Goal: Task Accomplishment & Management: Complete application form

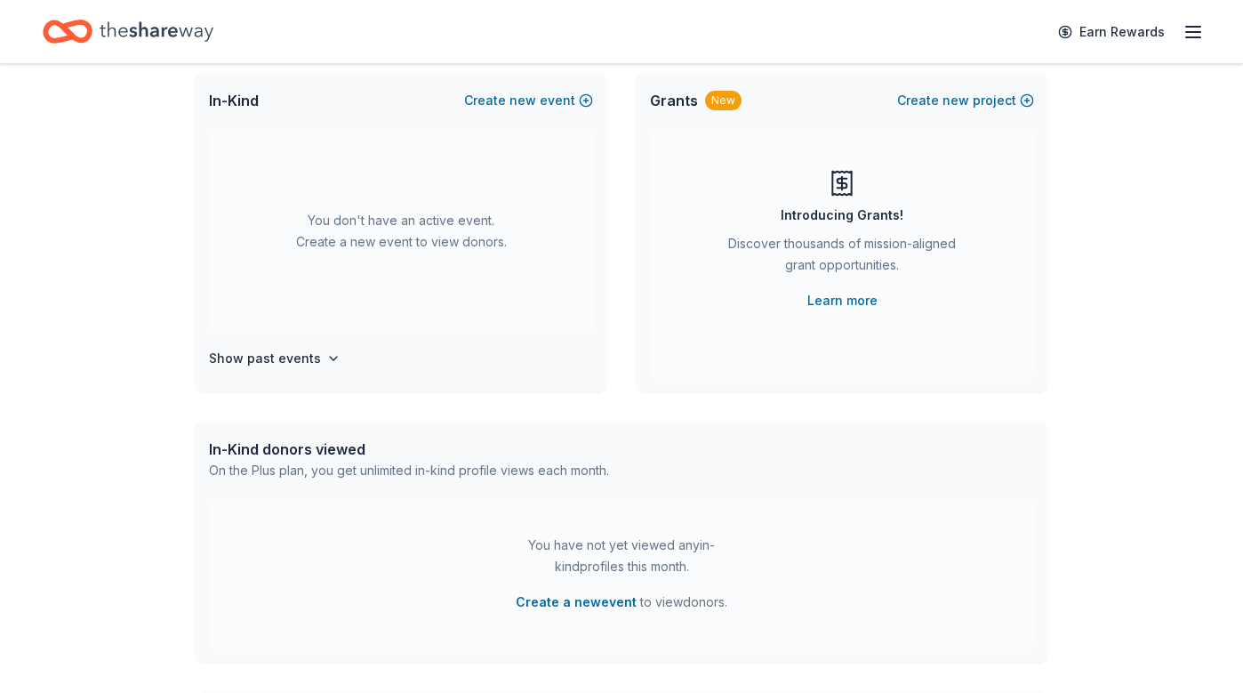
scroll to position [388, 0]
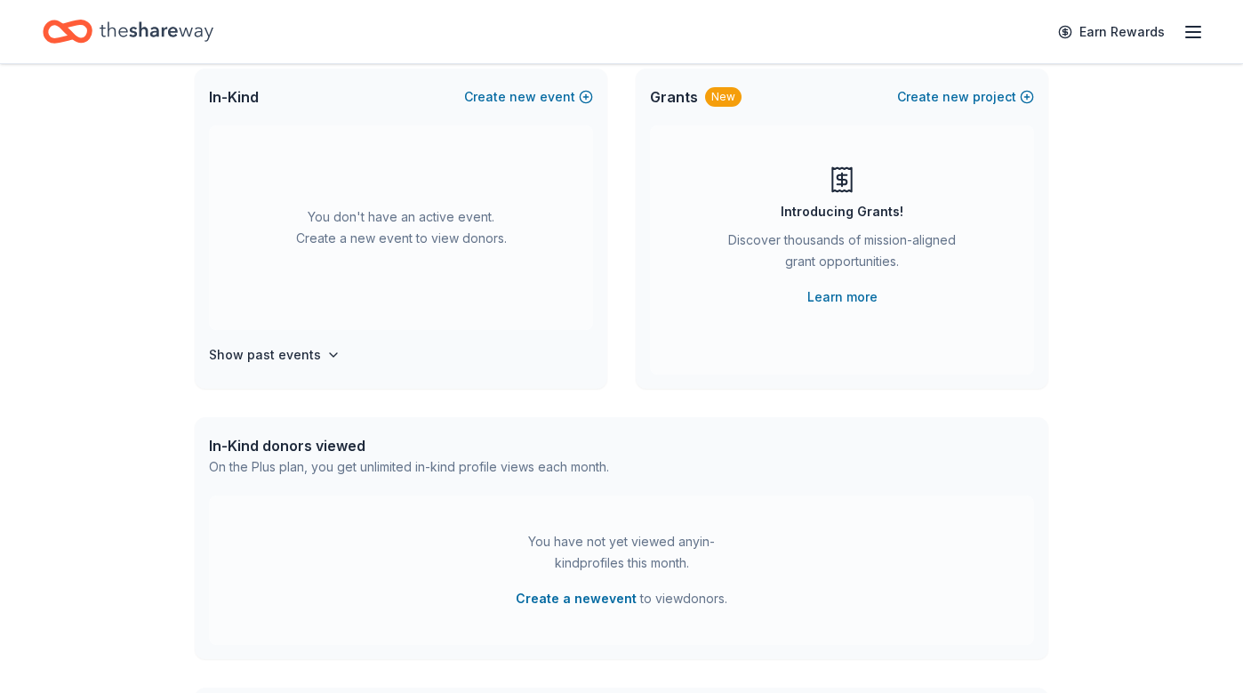
click at [278, 374] on div "You don't have an active event. Create a new event to view donors. Show past ev…" at bounding box center [401, 256] width 413 height 263
click at [255, 357] on h4 "Show past events" at bounding box center [265, 354] width 112 height 21
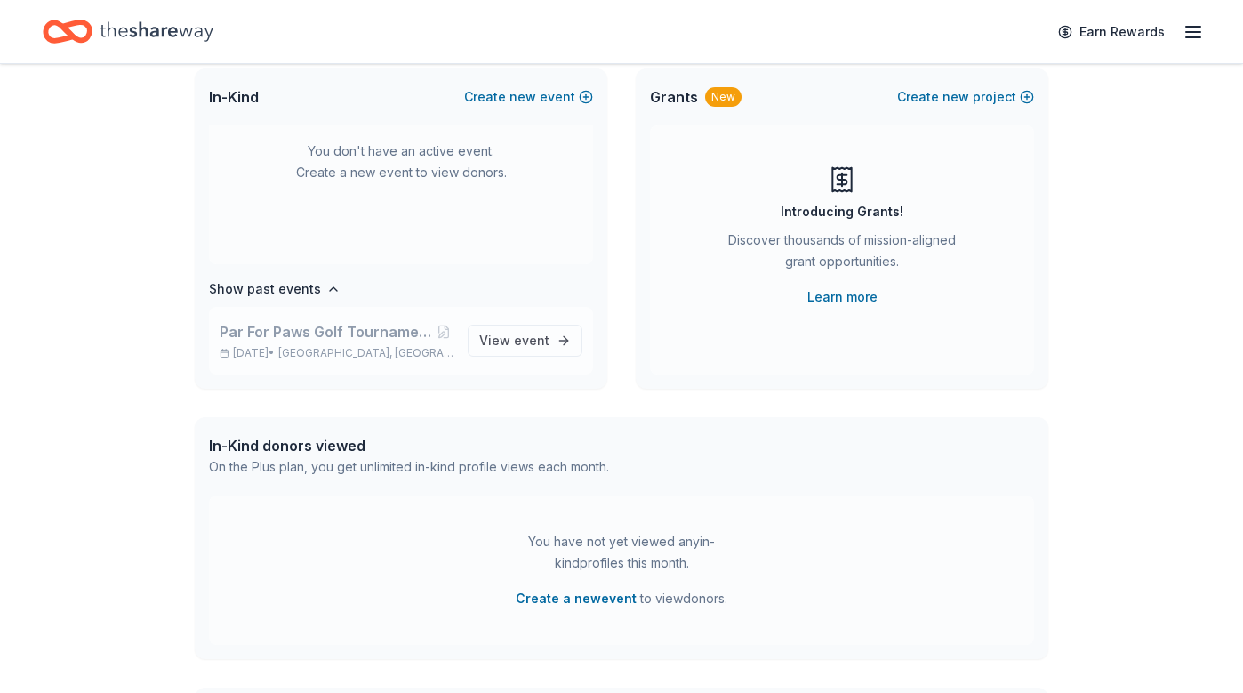
click at [350, 346] on span "[GEOGRAPHIC_DATA], [GEOGRAPHIC_DATA]" at bounding box center [365, 353] width 175 height 14
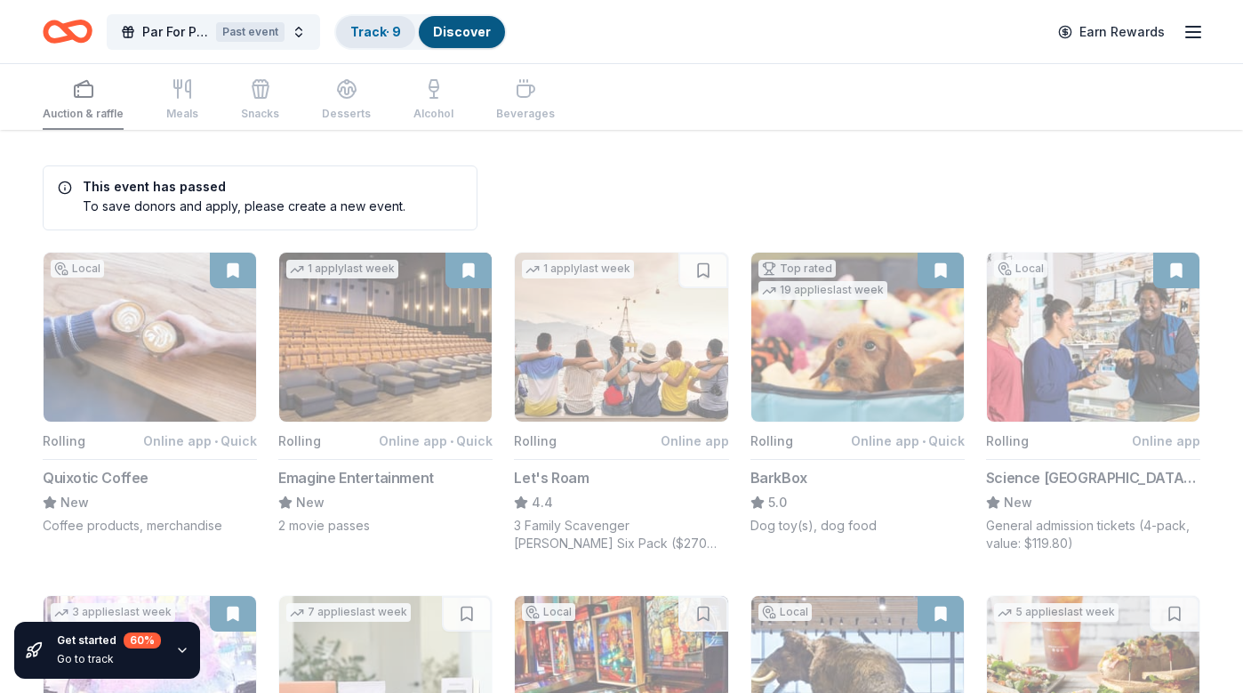
click at [401, 26] on link "Track · 9" at bounding box center [375, 31] width 51 height 15
click at [390, 28] on link "Track · 9" at bounding box center [375, 31] width 51 height 15
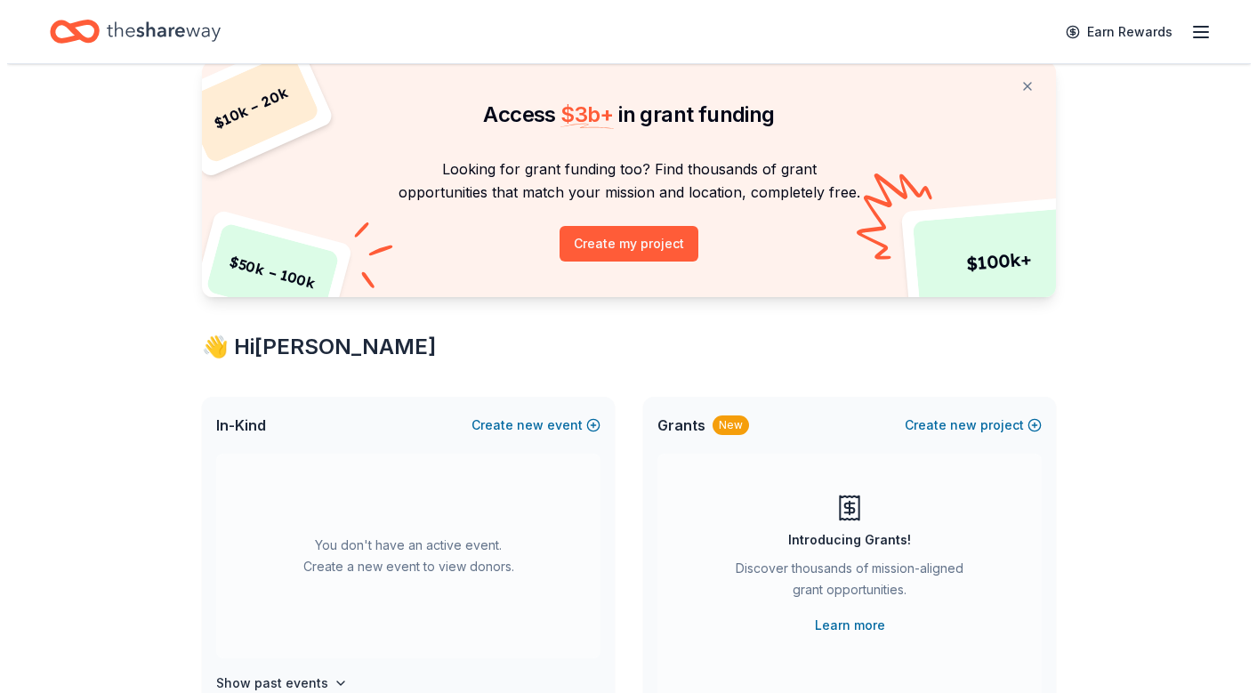
scroll to position [36, 0]
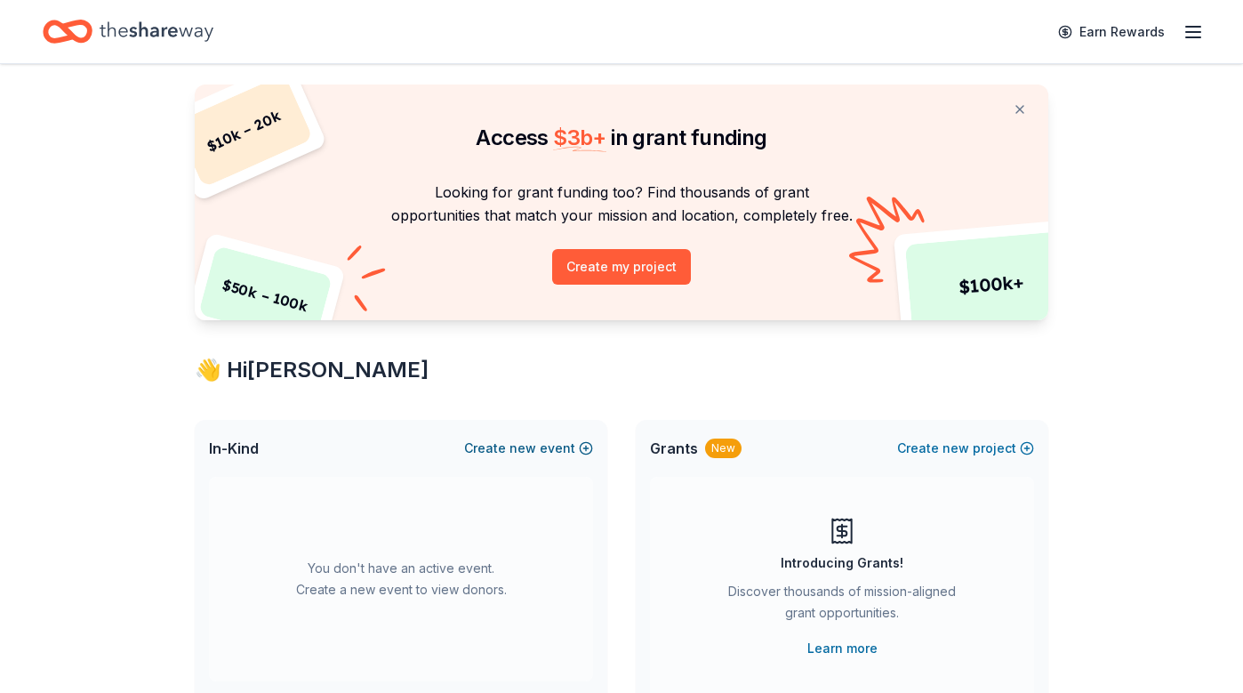
click at [536, 446] on span "new" at bounding box center [523, 448] width 27 height 21
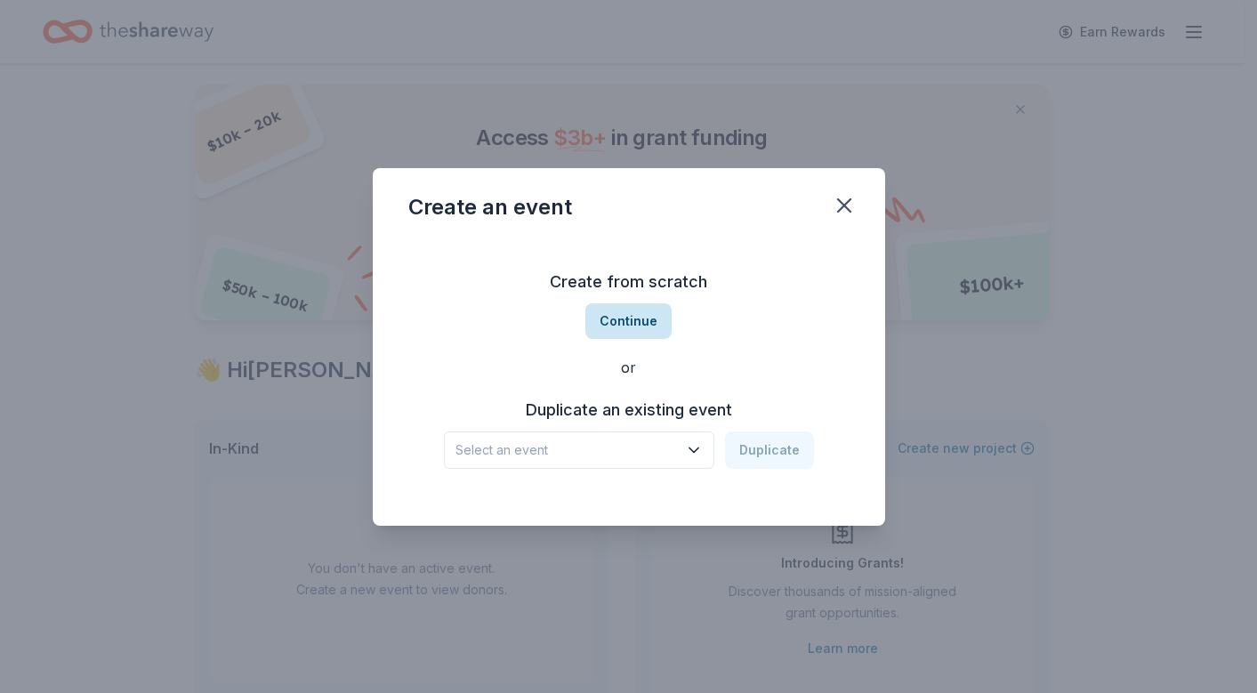
click at [629, 328] on button "Continue" at bounding box center [628, 321] width 86 height 36
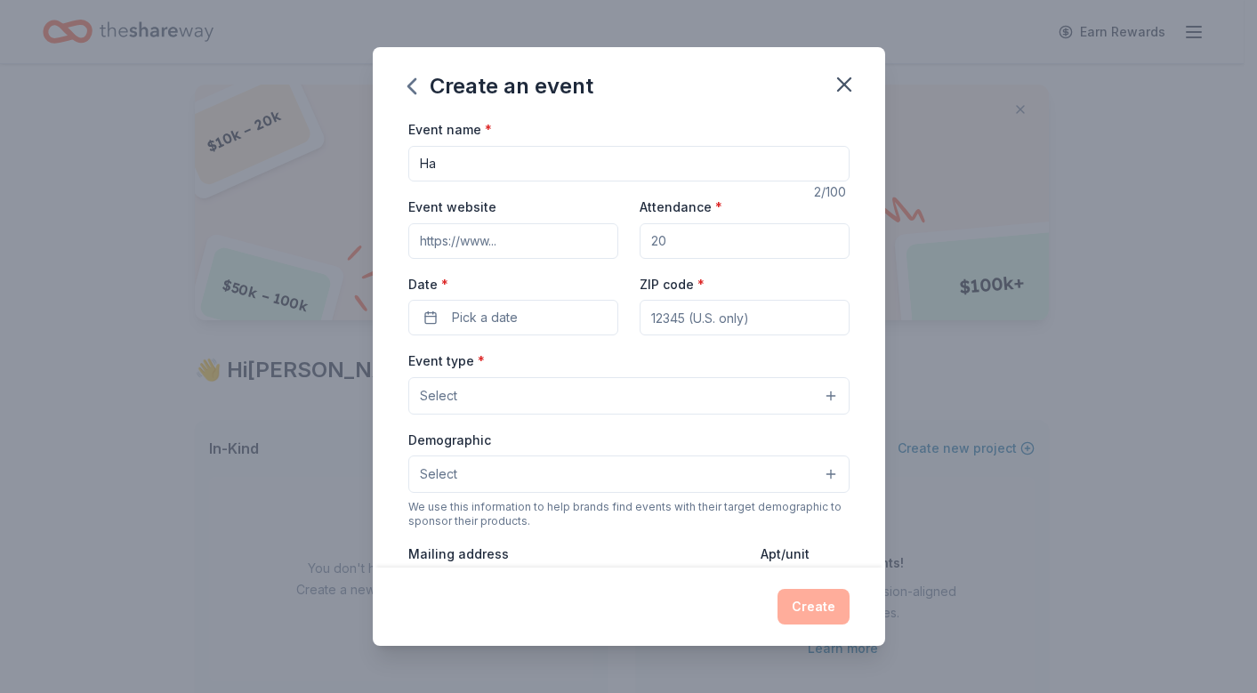
type input "H"
type input "[DATE] Pet Costume Contest"
click at [460, 245] on input "Event website" at bounding box center [513, 241] width 210 height 36
click at [765, 405] on button "Select" at bounding box center [628, 395] width 441 height 37
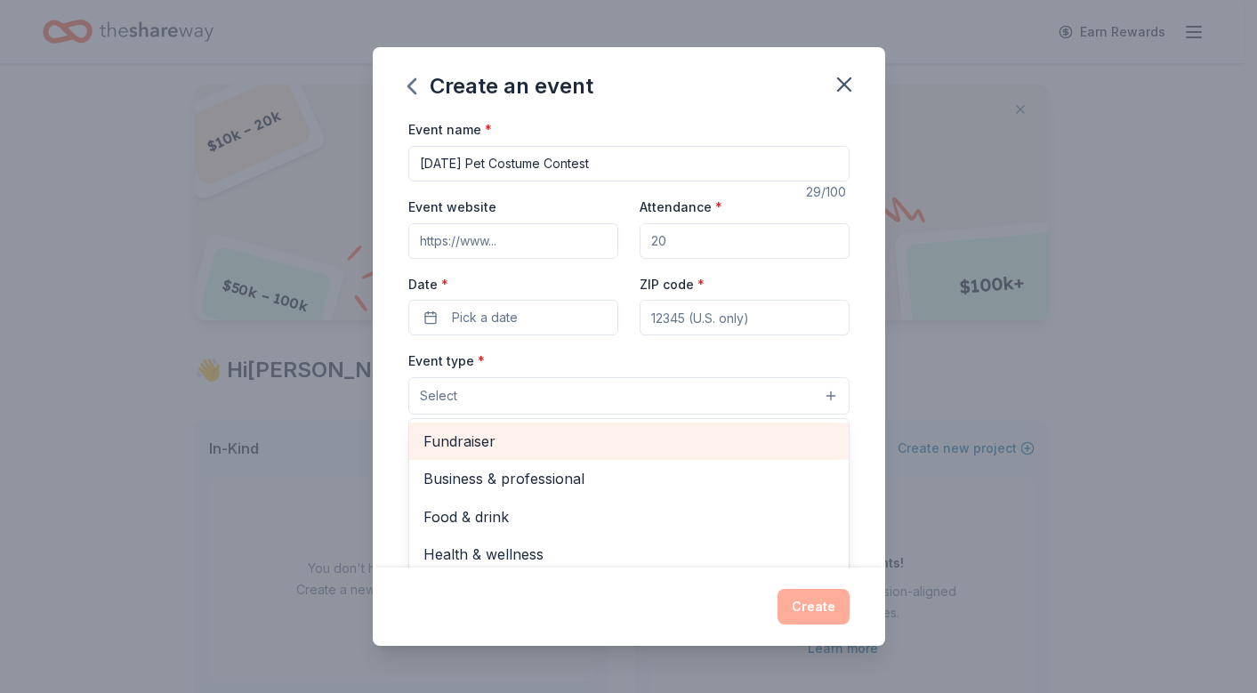
click at [741, 441] on span "Fundraiser" at bounding box center [628, 441] width 411 height 23
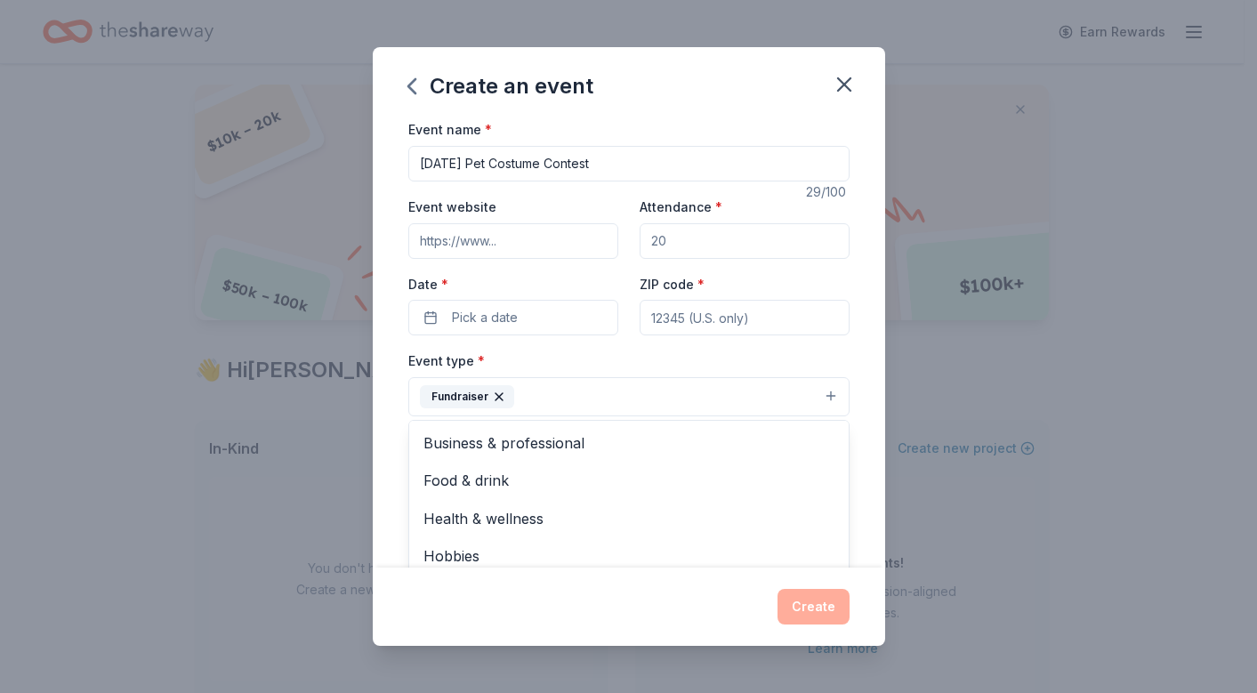
scroll to position [20, 0]
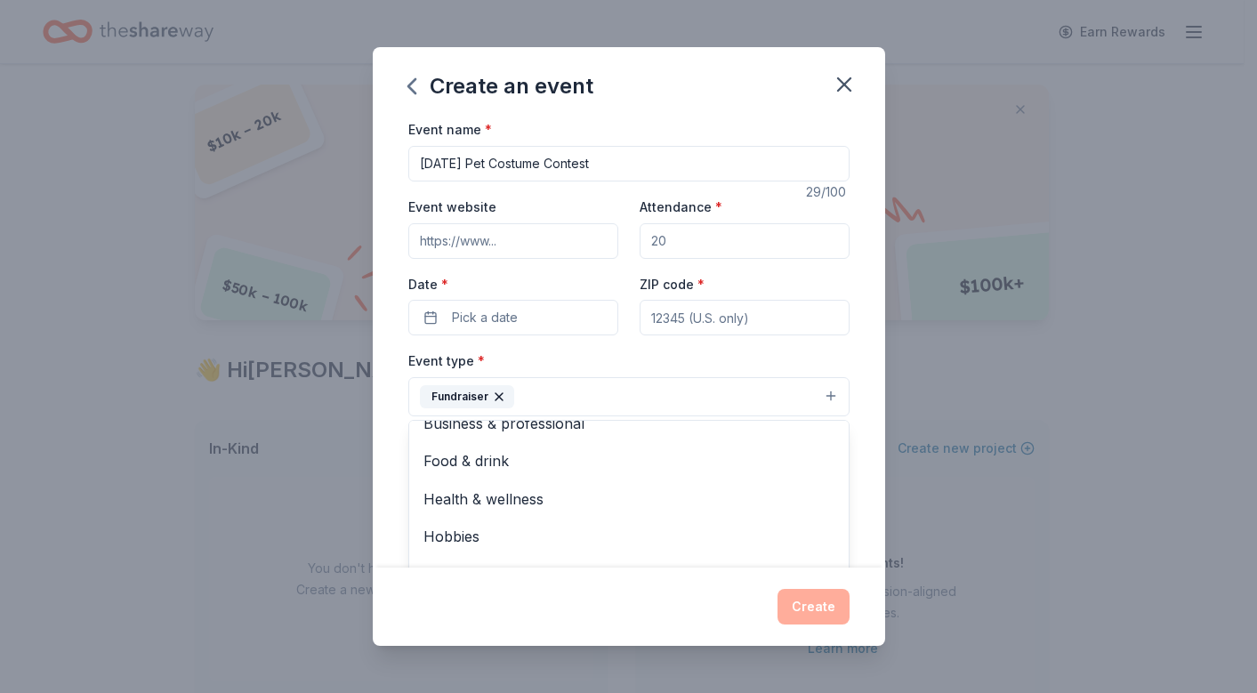
click at [865, 487] on div "Event name * [DATE] Pet Costume Contest 29 /100 Event website Attendance * Date…" at bounding box center [629, 342] width 512 height 448
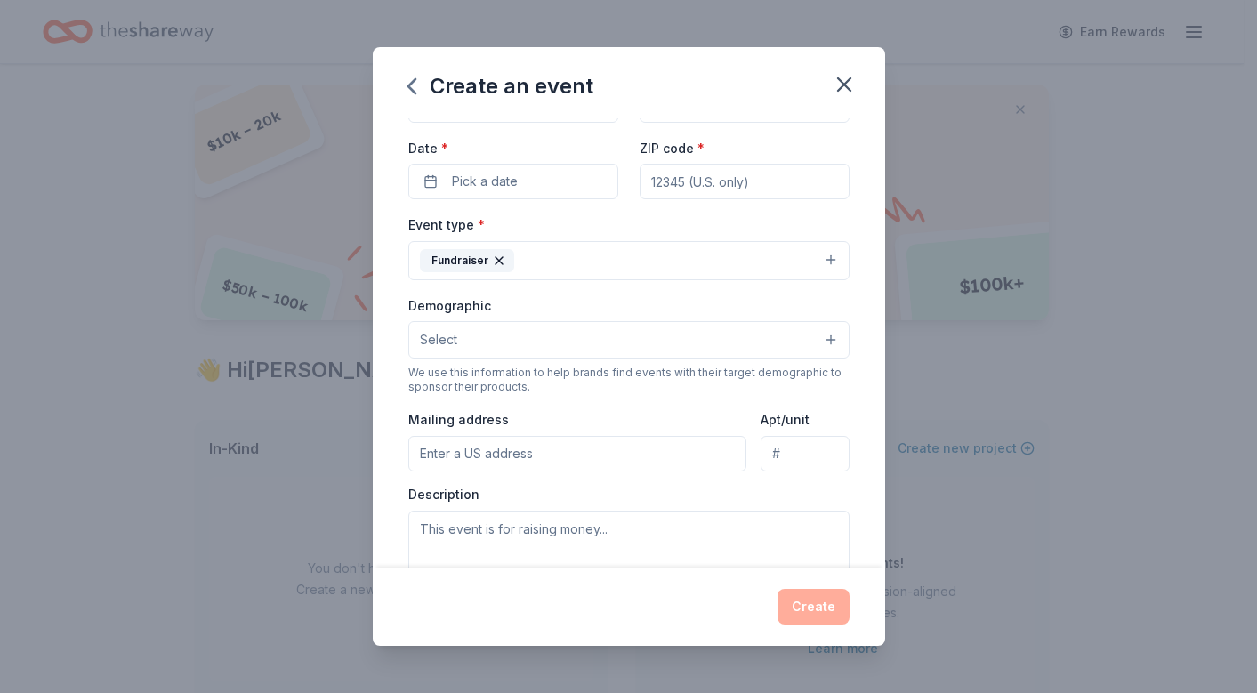
scroll to position [0, 0]
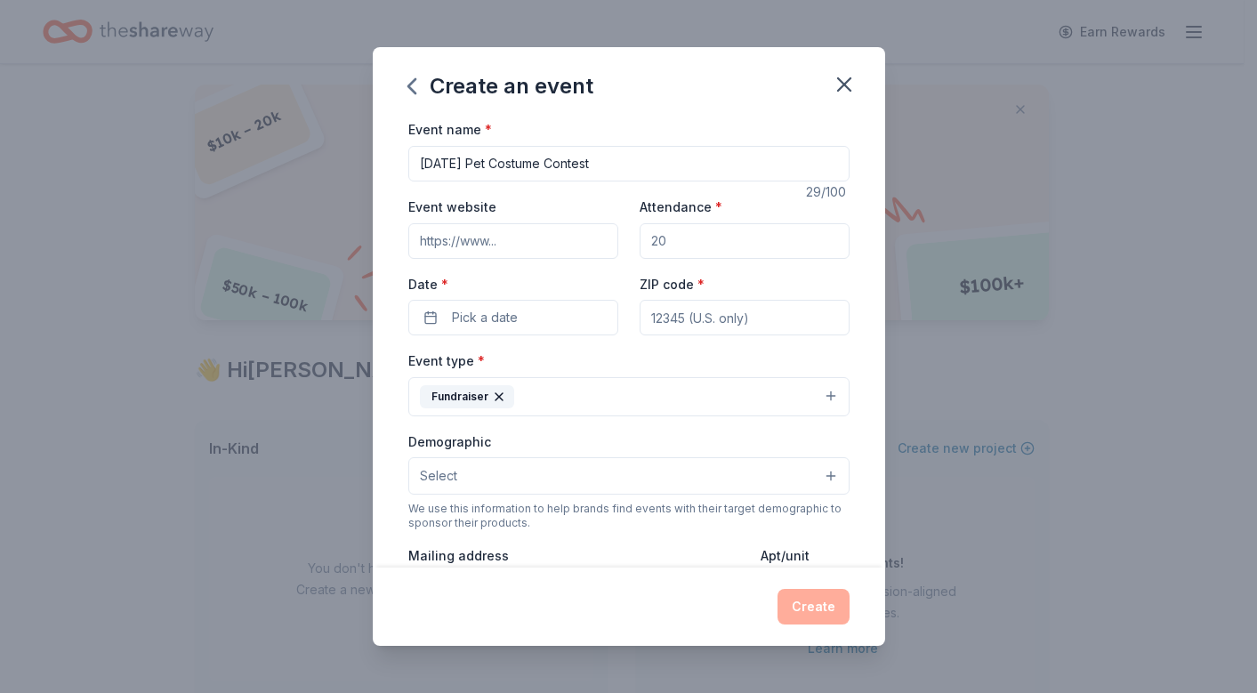
click at [752, 236] on input "Attendance *" at bounding box center [745, 241] width 210 height 36
type input "100"
click at [535, 302] on button "Pick a date" at bounding box center [513, 318] width 210 height 36
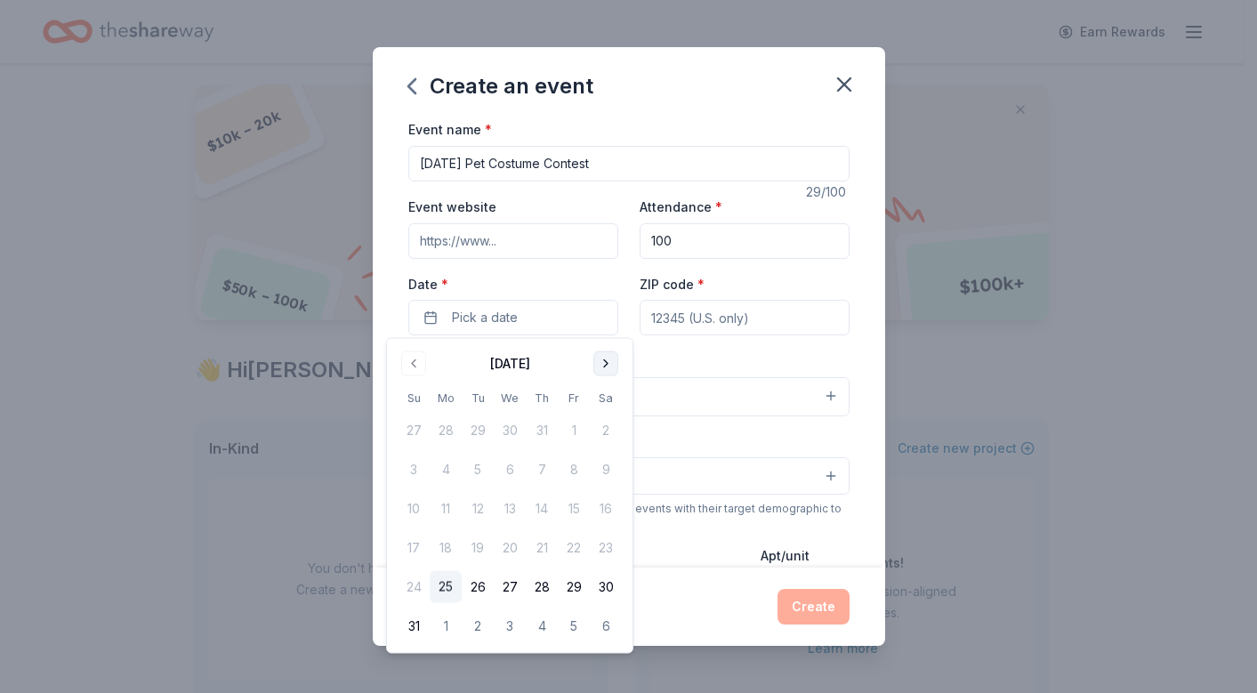
click at [604, 362] on button "Go to next month" at bounding box center [605, 363] width 25 height 25
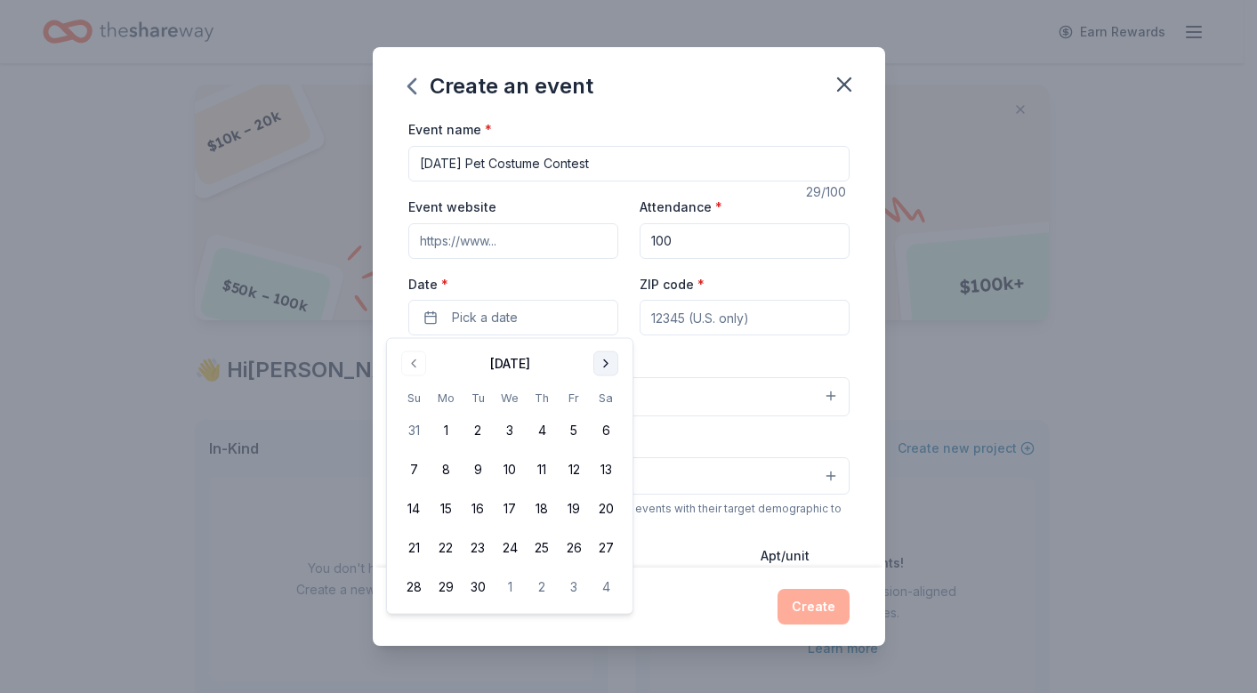
click at [604, 362] on button "Go to next month" at bounding box center [605, 363] width 25 height 25
click at [548, 584] on button "30" at bounding box center [542, 587] width 32 height 32
click at [543, 586] on button "30" at bounding box center [542, 587] width 32 height 32
click at [545, 587] on button "30" at bounding box center [542, 587] width 32 height 32
click at [1056, 334] on div "Create an event Event name * [DATE] Pet Costume Contest 29 /100 Event website A…" at bounding box center [628, 346] width 1257 height 693
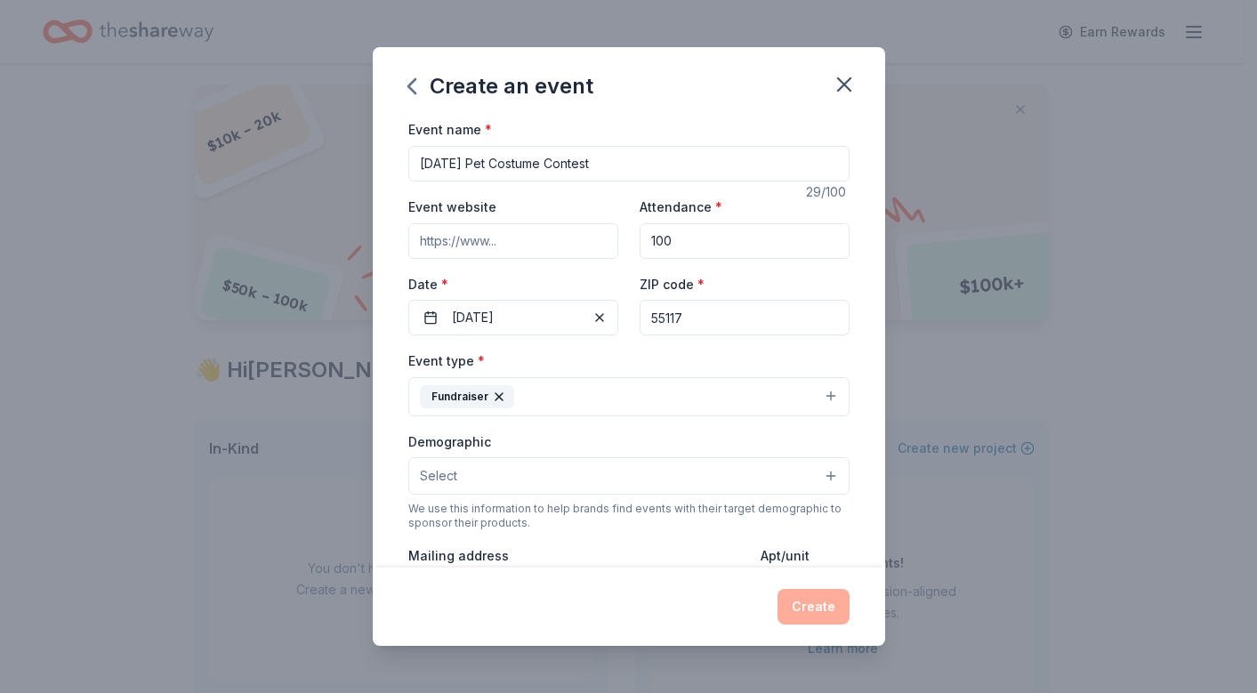
type input "55117"
click at [789, 468] on button "Select" at bounding box center [628, 475] width 441 height 37
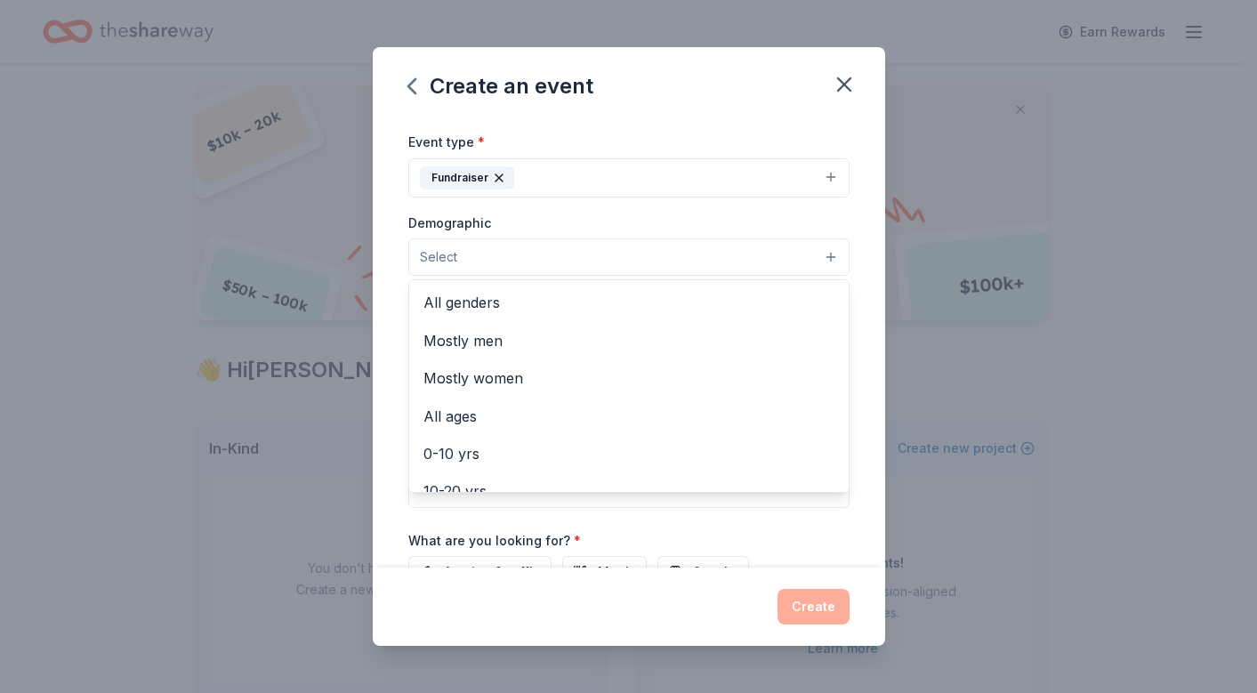
scroll to position [226, 0]
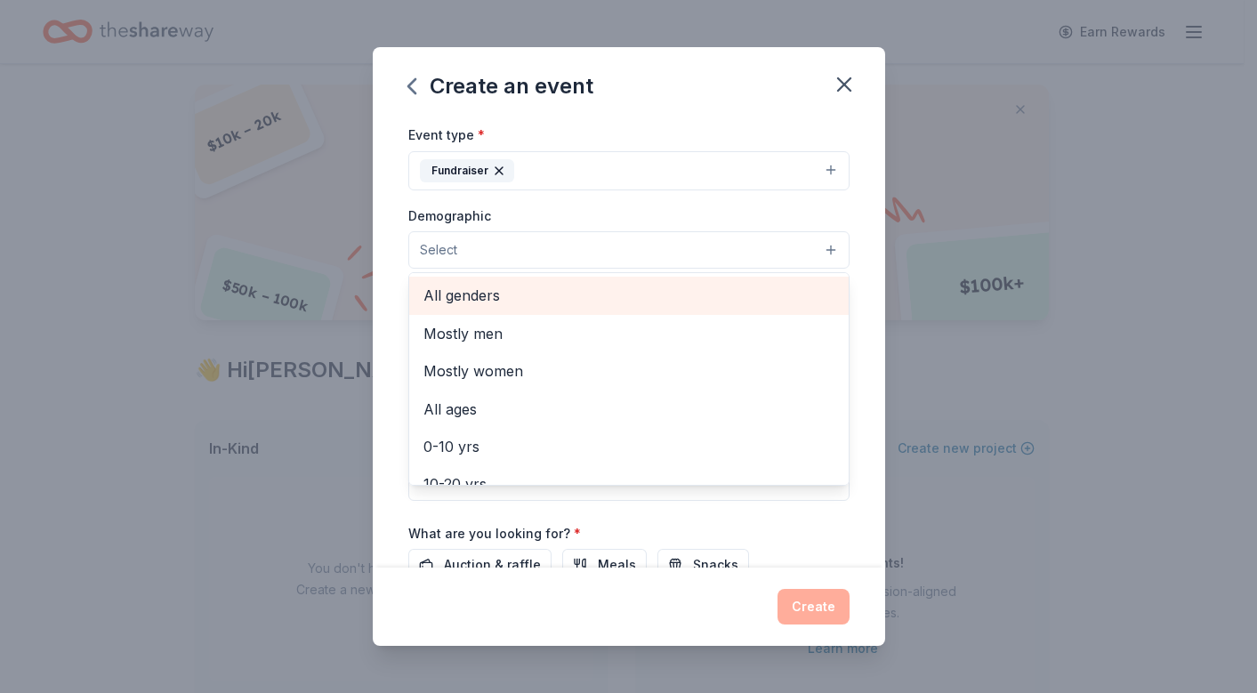
click at [664, 292] on span "All genders" at bounding box center [628, 295] width 411 height 23
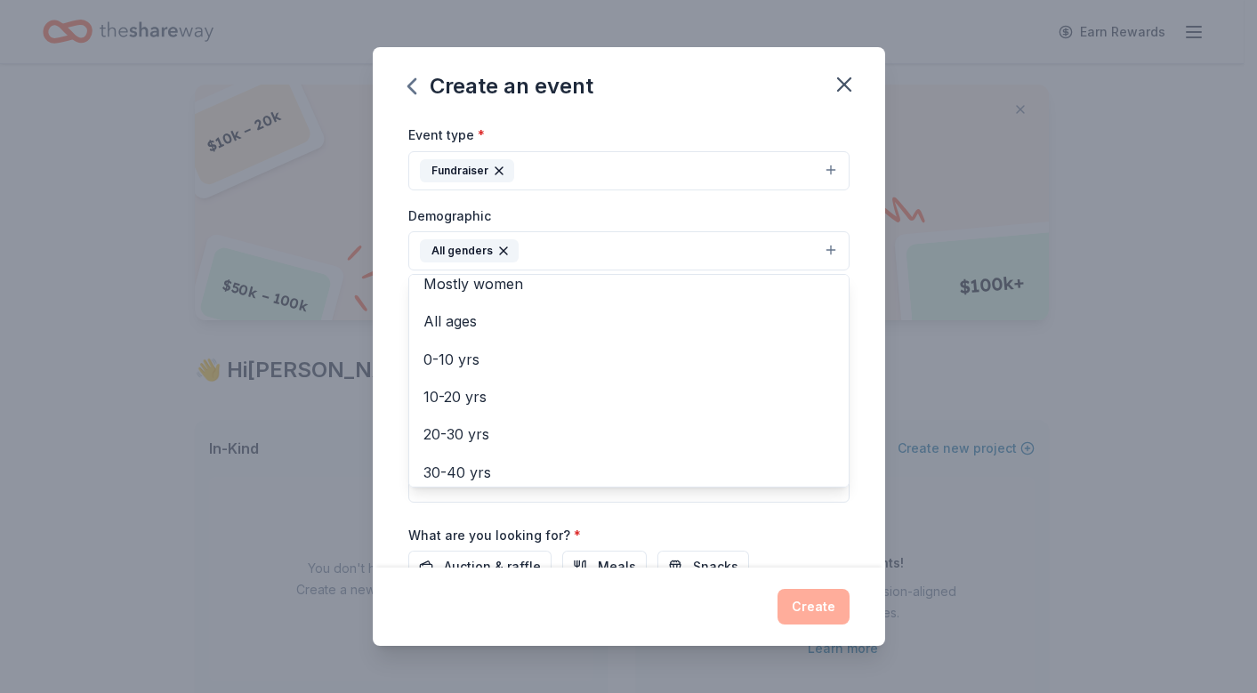
scroll to position [69, 0]
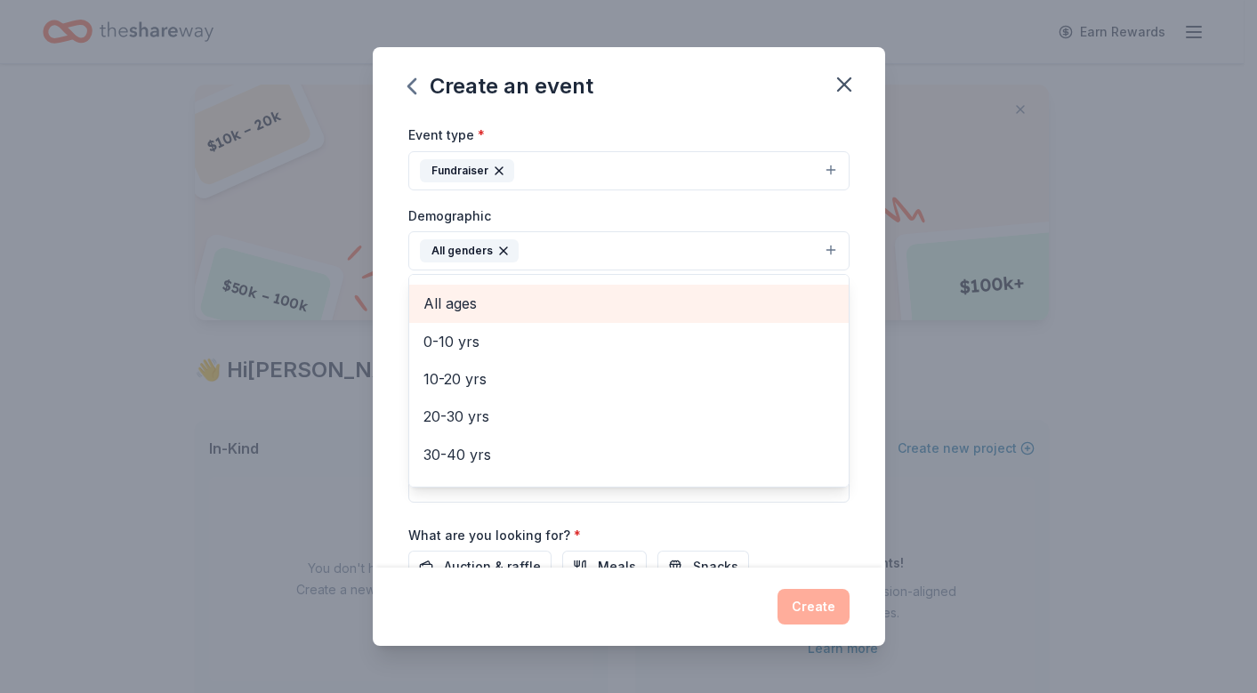
click at [733, 292] on span "All ages" at bounding box center [628, 303] width 411 height 23
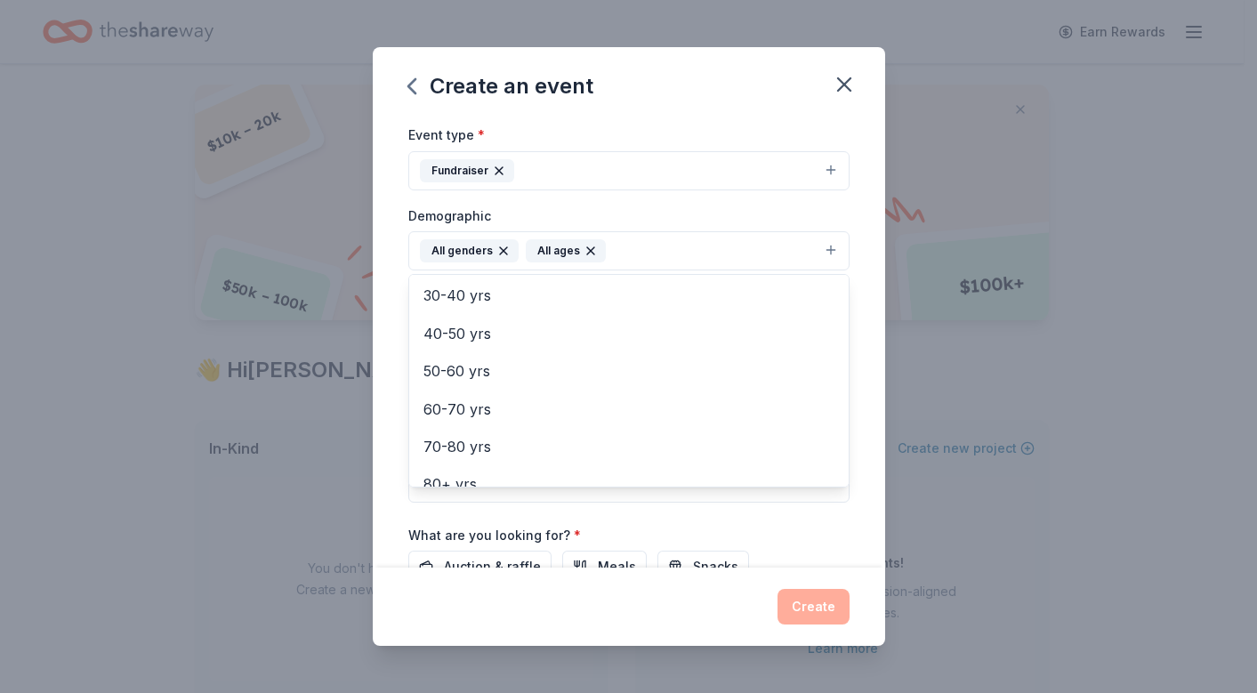
scroll to position [206, 0]
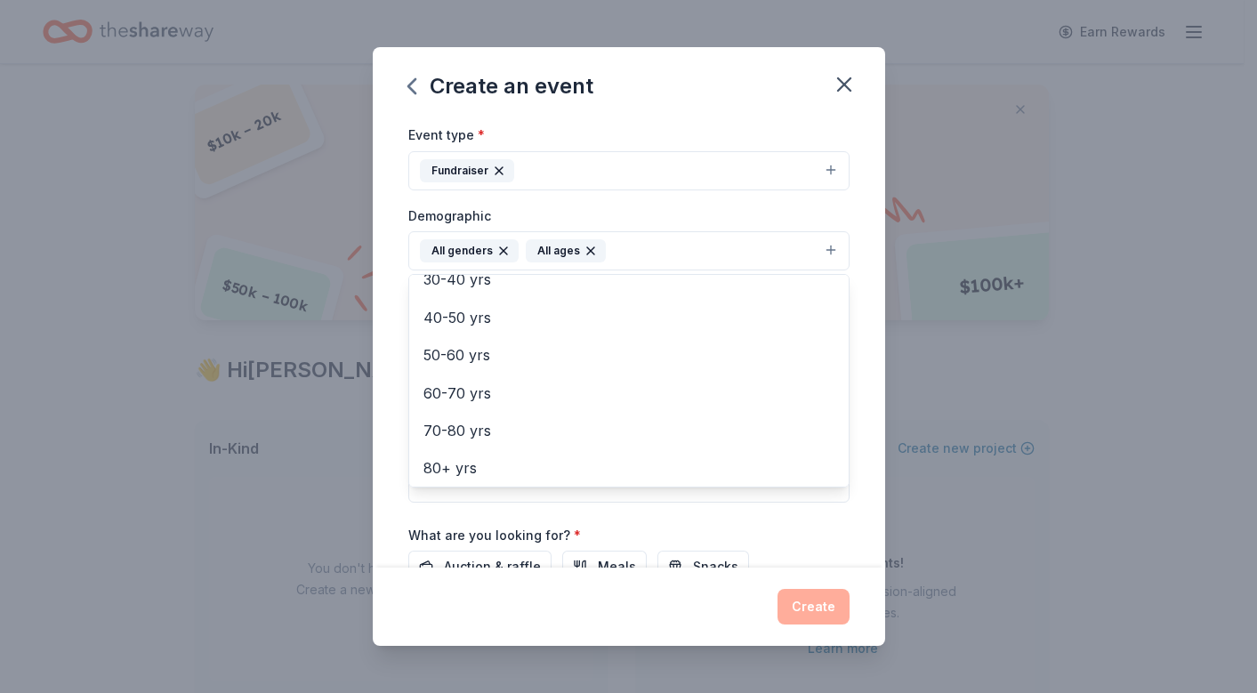
click at [857, 440] on div "Event name * [DATE] Pet Costume Contest 29 /100 Event website Attendance * 100 …" at bounding box center [629, 342] width 512 height 448
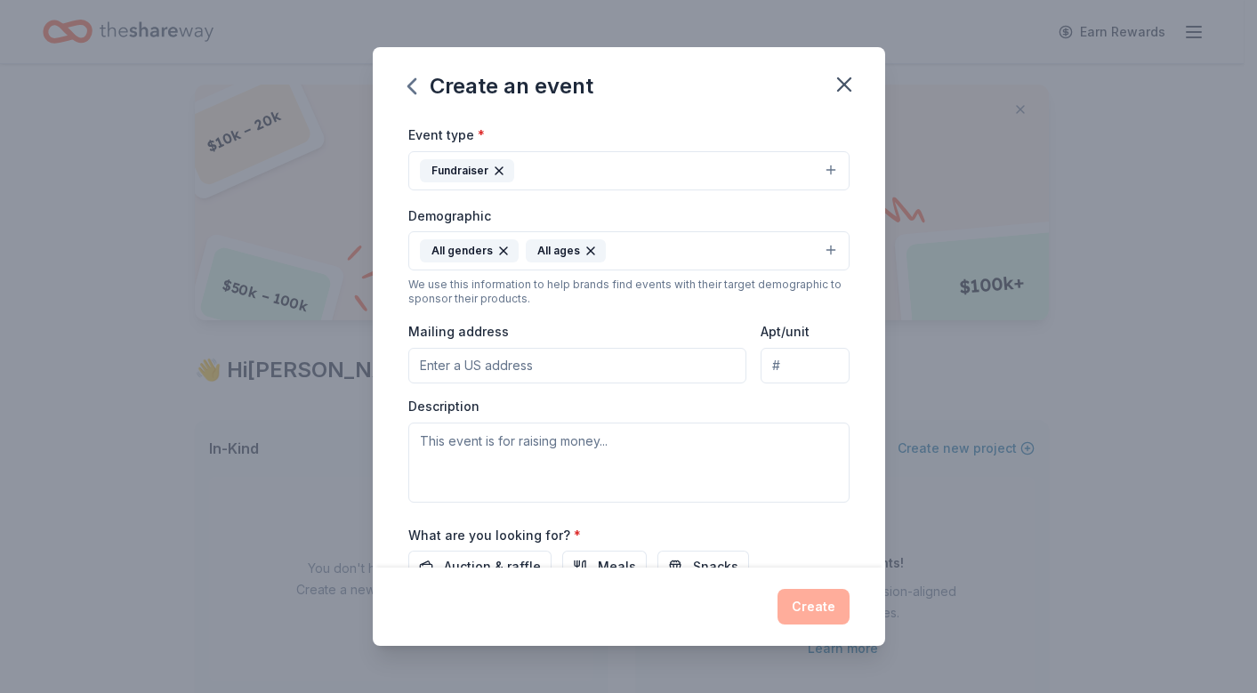
paste input "[STREET_ADDRESS]"
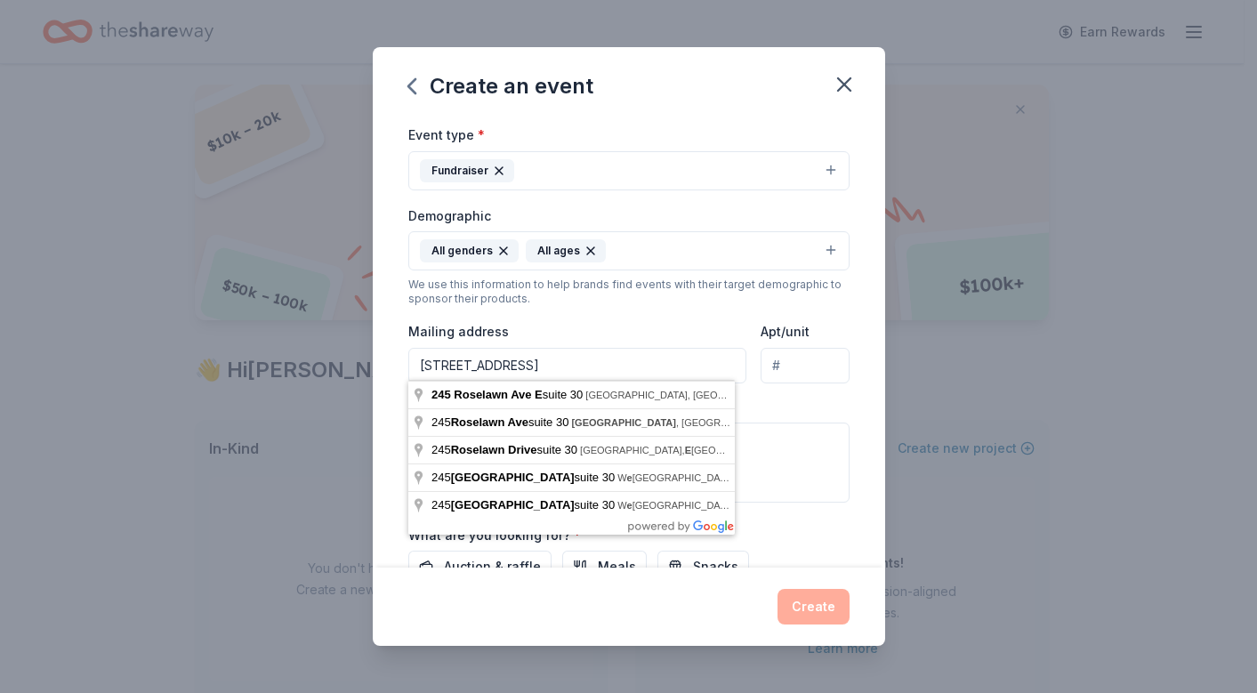
drag, startPoint x: 608, startPoint y: 369, endPoint x: 564, endPoint y: 360, distance: 45.4
click at [564, 360] on input "[STREET_ADDRESS]" at bounding box center [577, 366] width 339 height 36
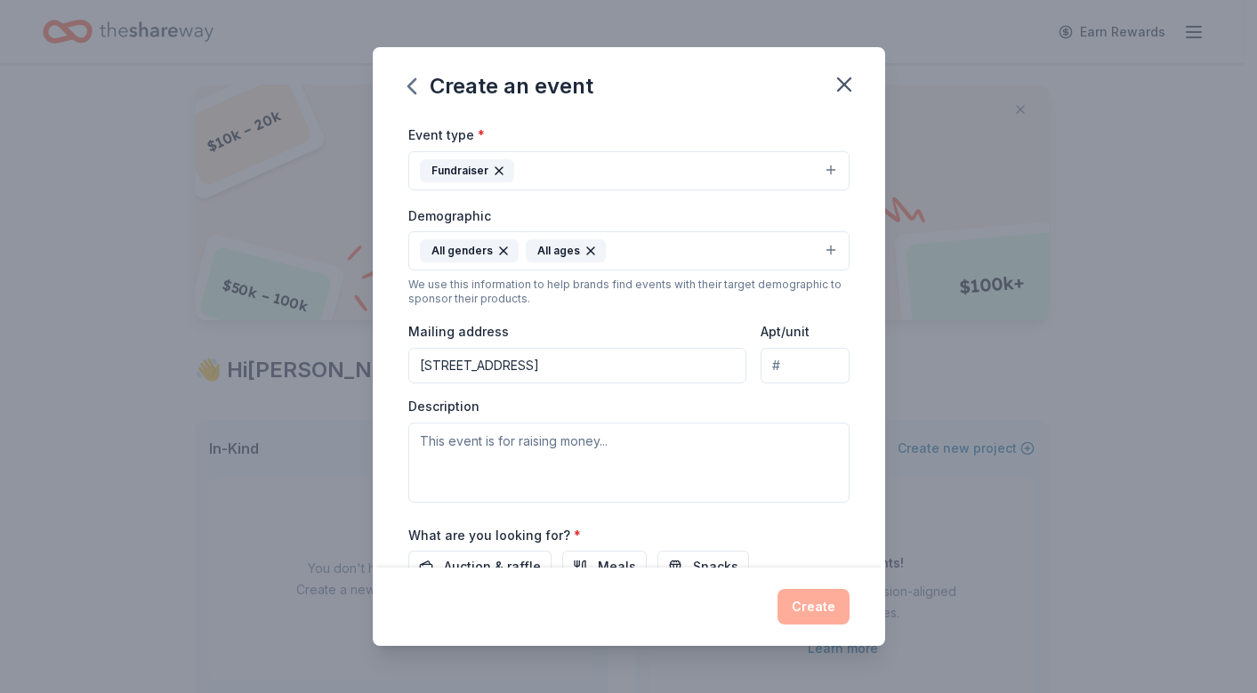
type input "[STREET_ADDRESS]"
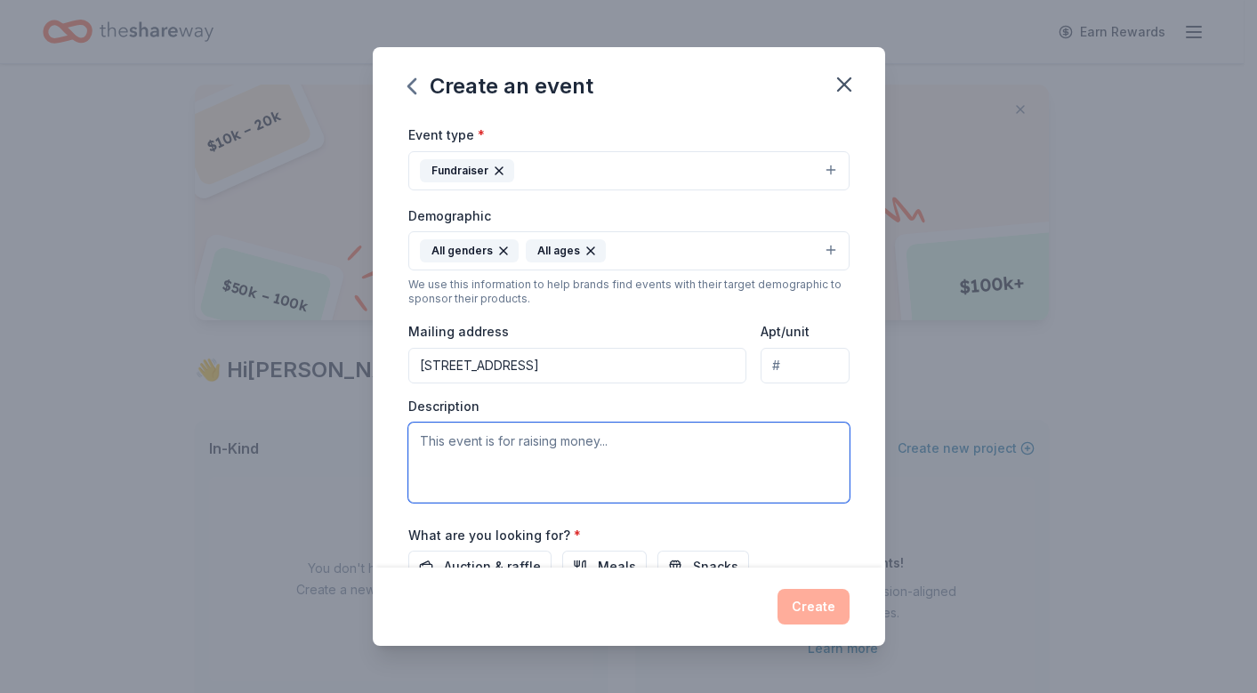
click at [724, 462] on textarea at bounding box center [628, 462] width 441 height 80
click at [450, 433] on textarea "This event is raising money for Twin Cities Pet Rescue" at bounding box center [628, 462] width 441 height 80
click at [794, 443] on textarea "This Virtual event is raising money for Twin Cities Pet Rescue" at bounding box center [628, 462] width 441 height 80
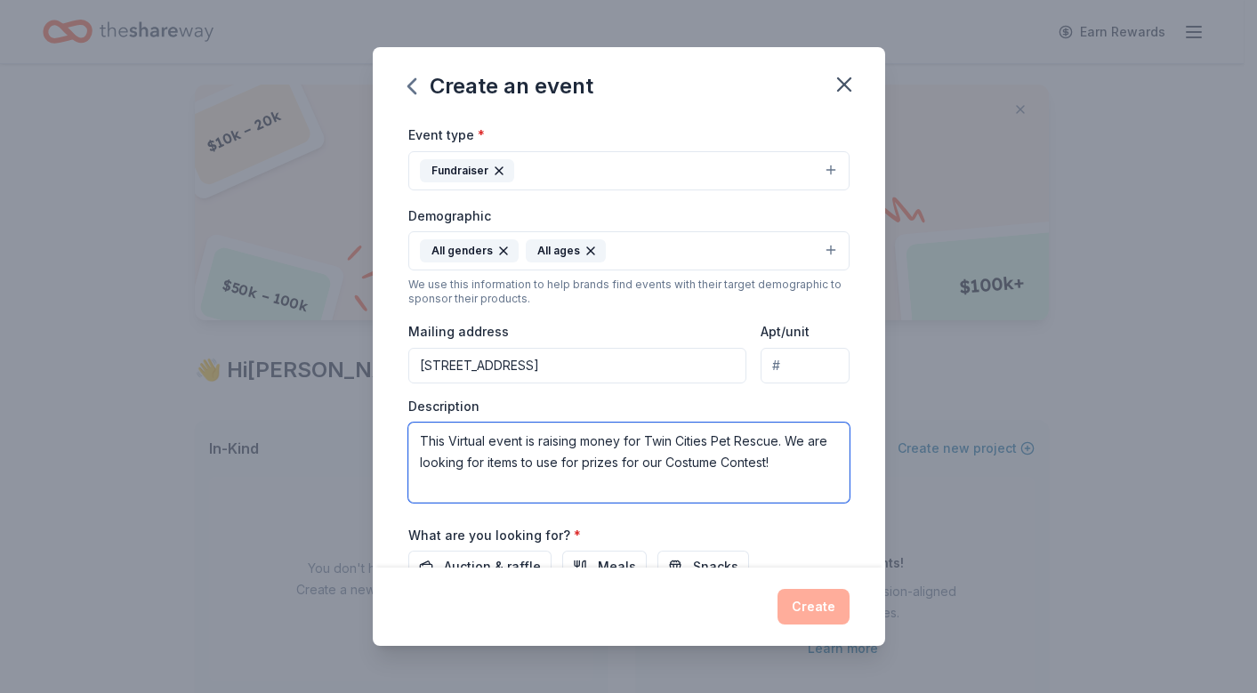
type textarea "This Virtual event is raising money for Twin Cities Pet Rescue. We are looking …"
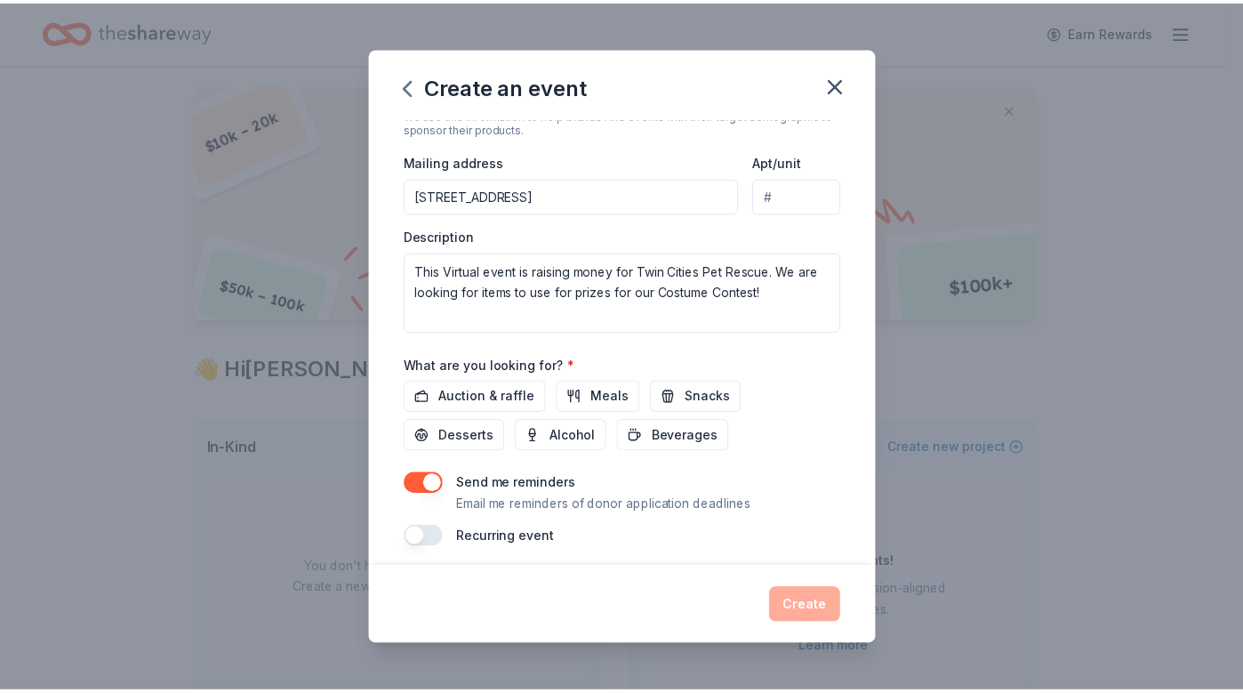
scroll to position [401, 0]
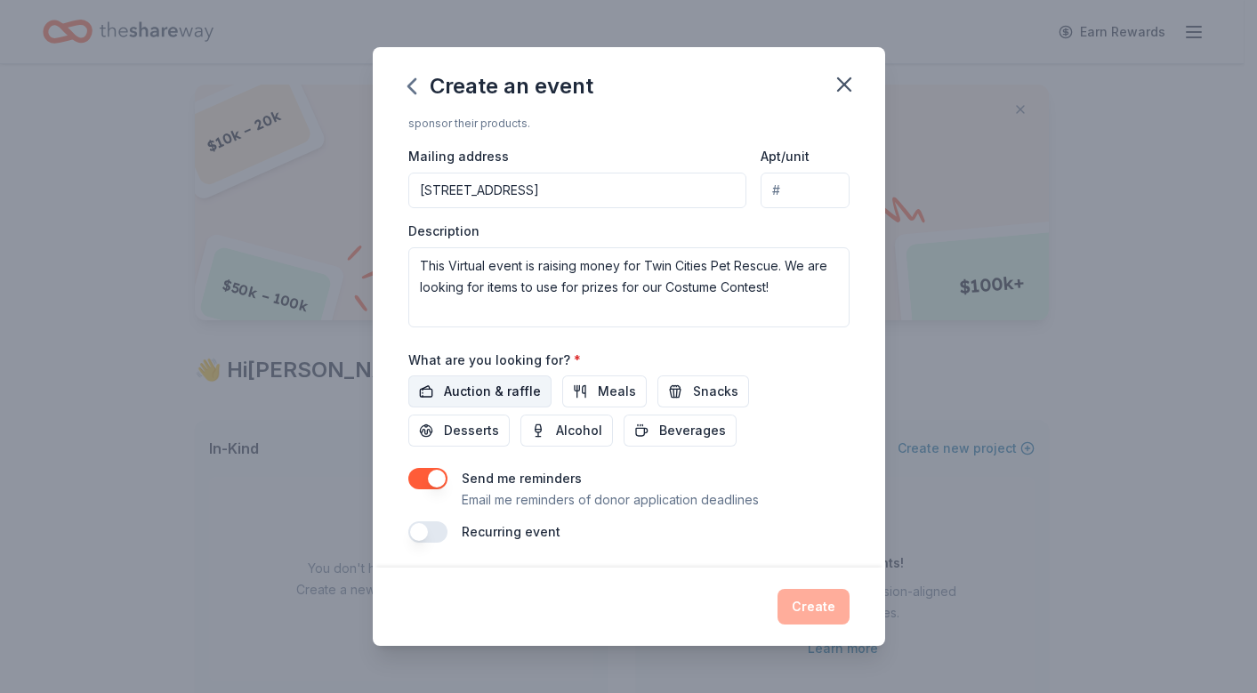
click at [500, 383] on span "Auction & raffle" at bounding box center [492, 391] width 97 height 21
click at [608, 386] on span "Meals" at bounding box center [617, 391] width 38 height 21
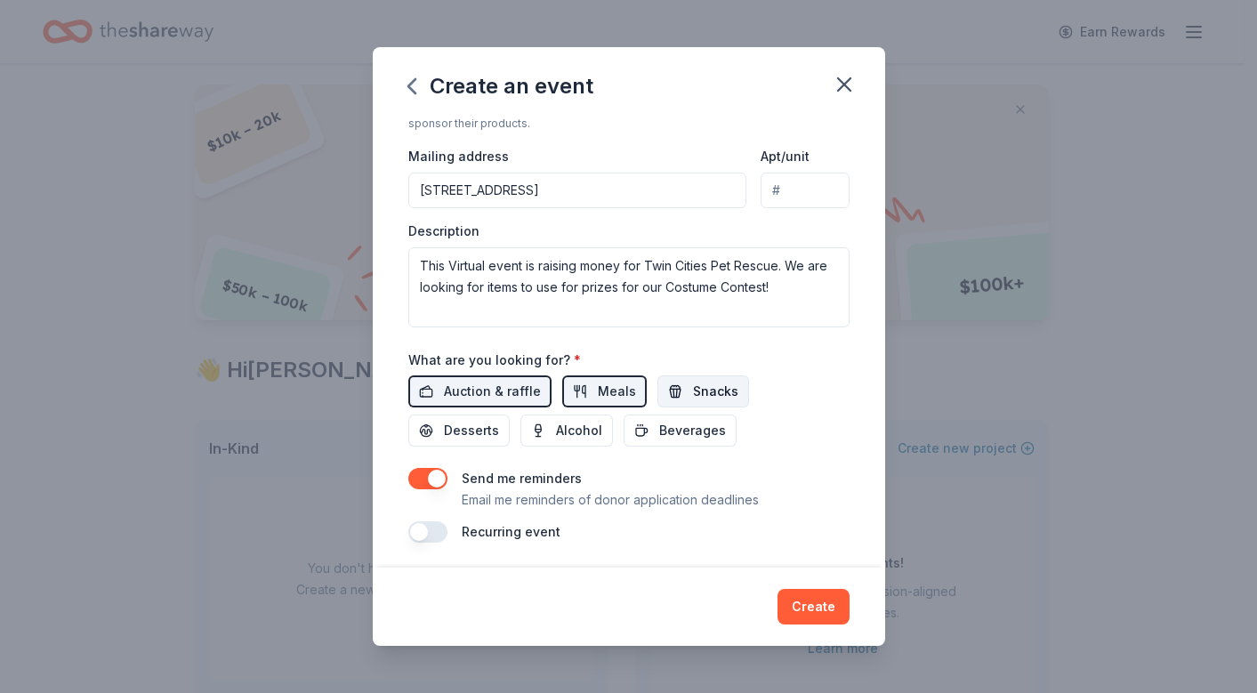
click at [728, 388] on span "Snacks" at bounding box center [715, 391] width 45 height 21
click at [473, 423] on span "Desserts" at bounding box center [471, 430] width 55 height 21
click at [484, 430] on span "Desserts" at bounding box center [471, 430] width 55 height 21
click at [693, 395] on span "Snacks" at bounding box center [715, 391] width 45 height 21
click at [598, 386] on span "Meals" at bounding box center [617, 391] width 38 height 21
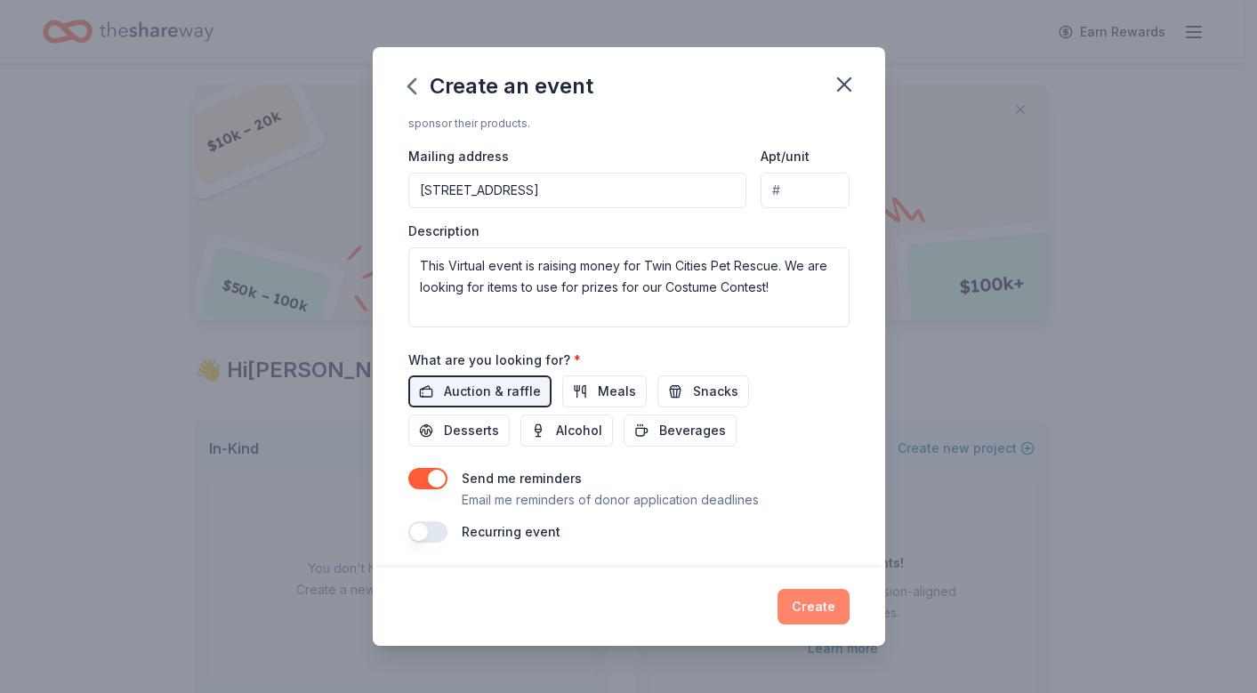
click at [817, 615] on button "Create" at bounding box center [813, 607] width 72 height 36
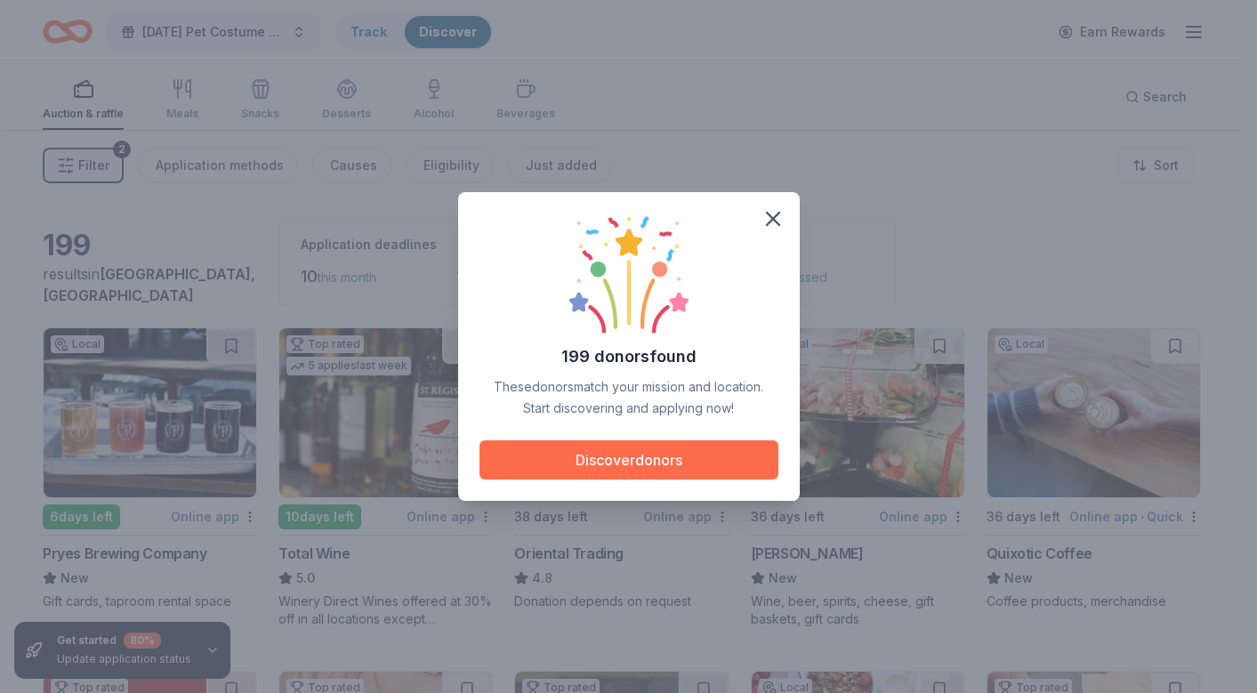
click at [688, 464] on button "Discover donors" at bounding box center [628, 459] width 299 height 39
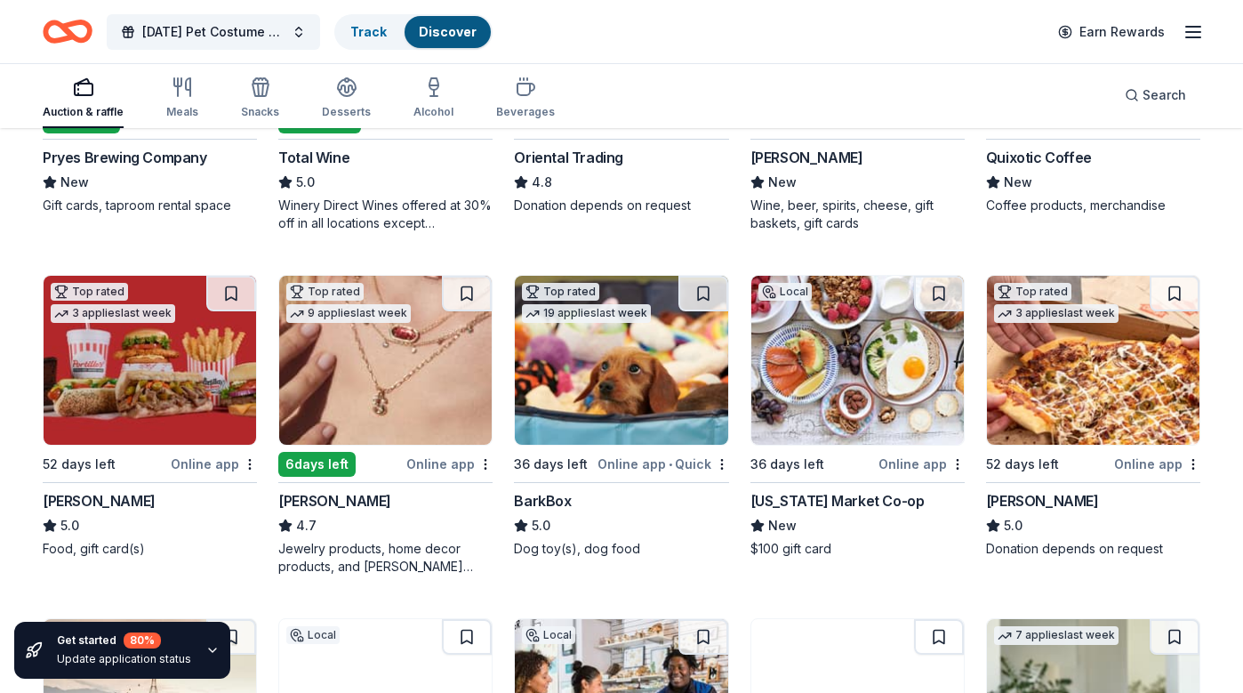
scroll to position [422, 0]
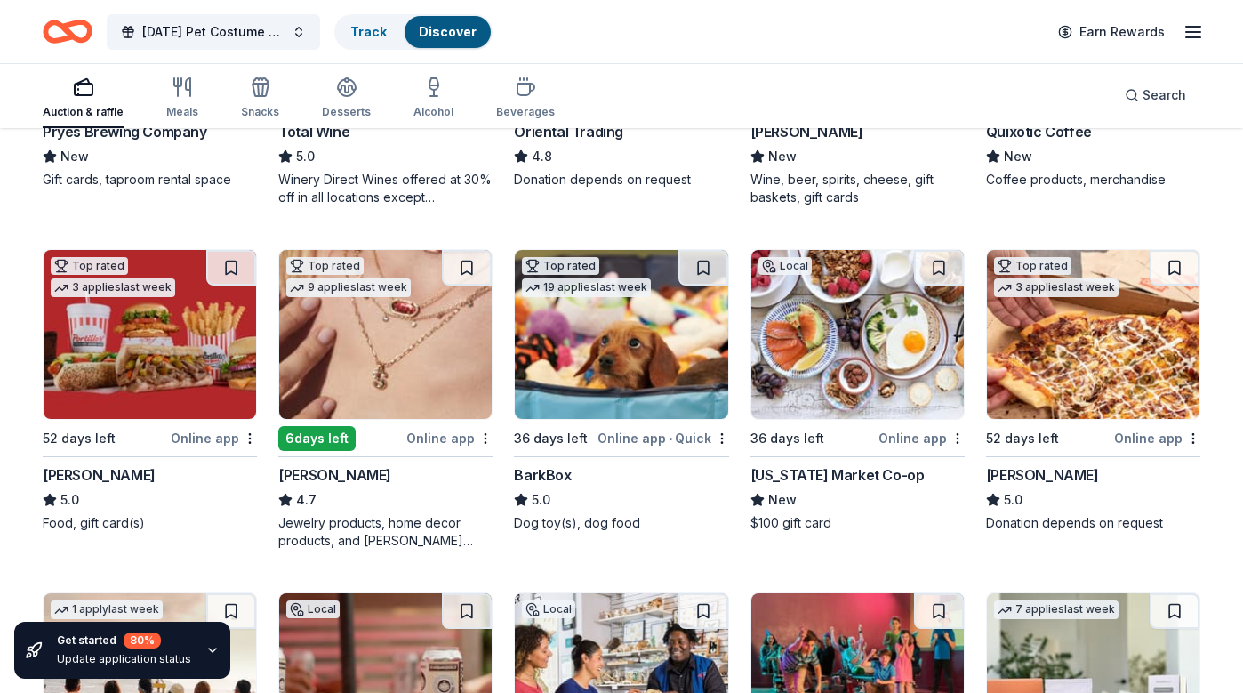
click at [644, 436] on div "Online app • Quick" at bounding box center [664, 438] width 132 height 22
